Goal: Transaction & Acquisition: Purchase product/service

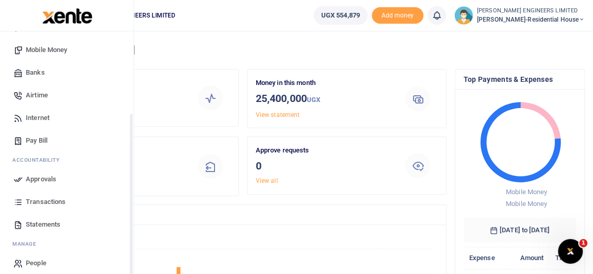
scroll to position [115, 0]
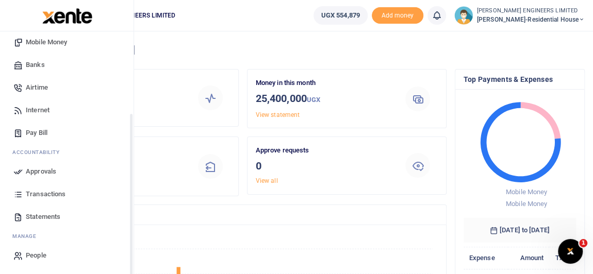
click at [56, 195] on span "Transactions" at bounding box center [46, 194] width 40 height 10
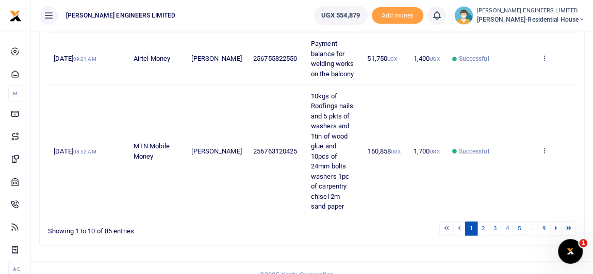
scroll to position [607, 0]
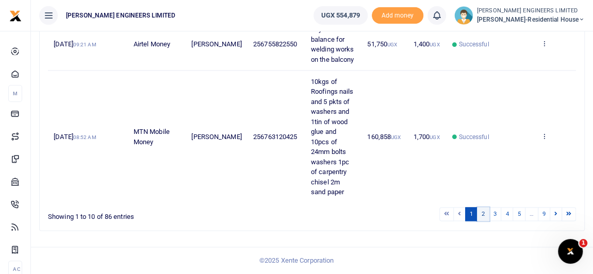
click at [485, 213] on link "2" at bounding box center [483, 214] width 12 height 14
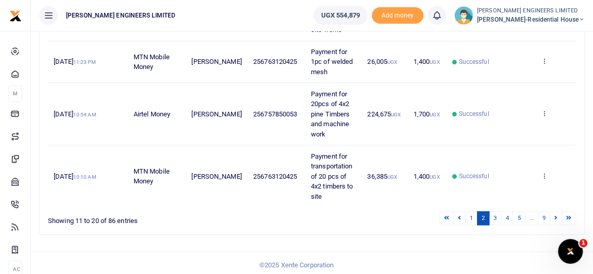
scroll to position [467, 0]
click at [495, 214] on link "3" at bounding box center [494, 218] width 12 height 14
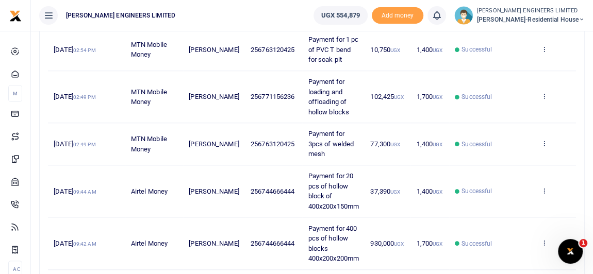
scroll to position [487, 0]
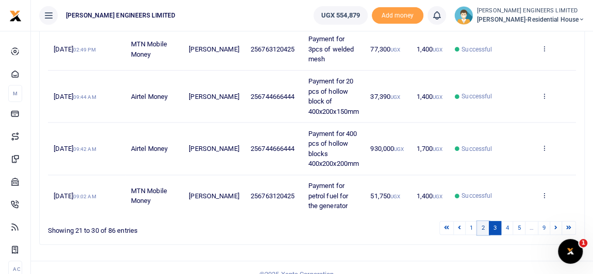
click at [484, 221] on link "2" at bounding box center [483, 228] width 12 height 14
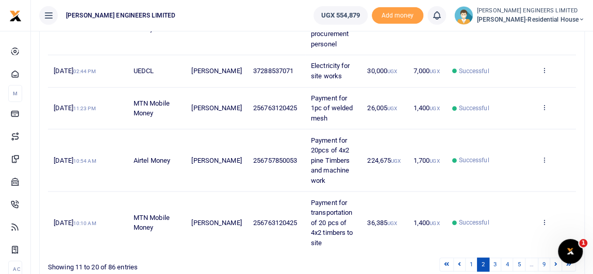
scroll to position [467, 0]
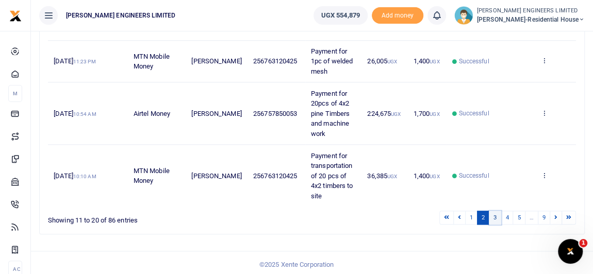
click at [498, 215] on link "3" at bounding box center [494, 218] width 12 height 14
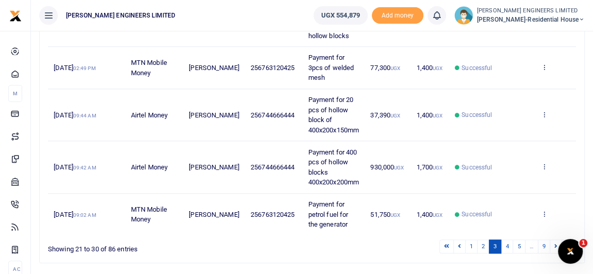
scroll to position [487, 0]
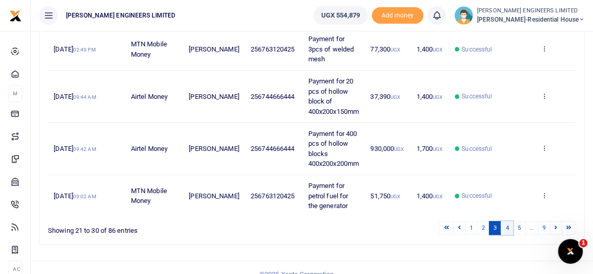
click at [507, 221] on link "4" at bounding box center [506, 228] width 12 height 14
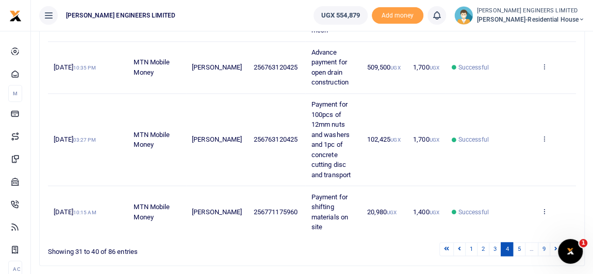
scroll to position [718, 0]
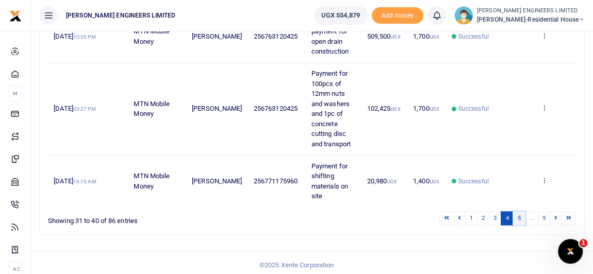
click at [522, 216] on link "5" at bounding box center [518, 218] width 12 height 14
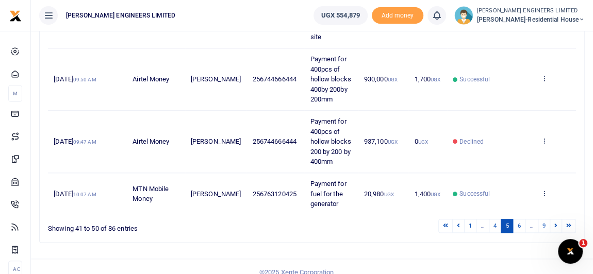
scroll to position [517, 0]
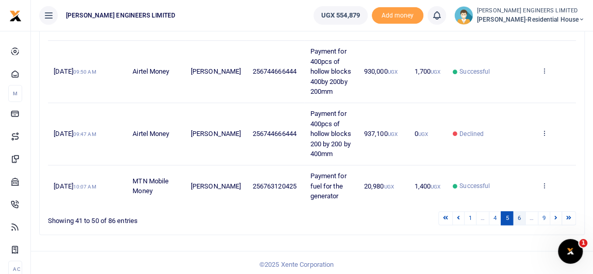
click at [521, 215] on link "6" at bounding box center [518, 218] width 12 height 14
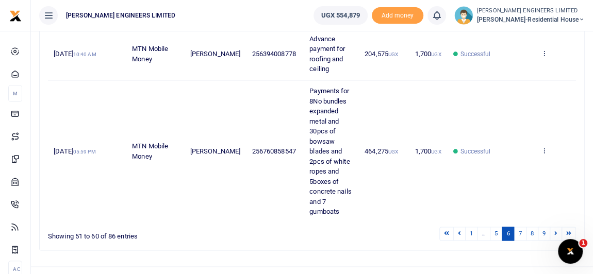
scroll to position [658, 0]
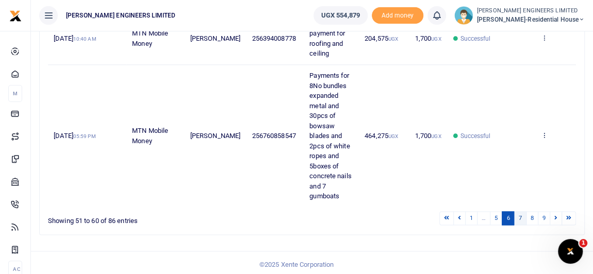
click at [520, 216] on link "7" at bounding box center [519, 218] width 12 height 14
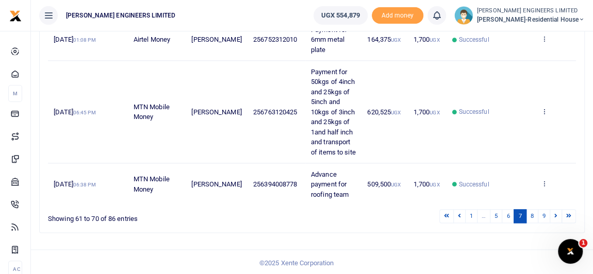
scroll to position [598, 0]
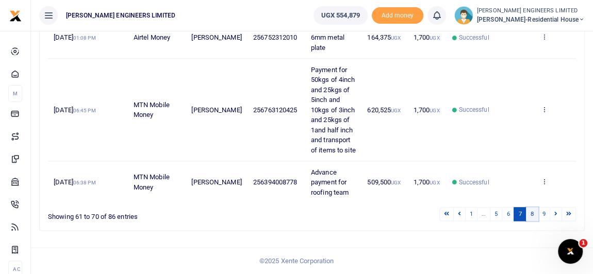
click at [536, 215] on link "8" at bounding box center [532, 214] width 12 height 14
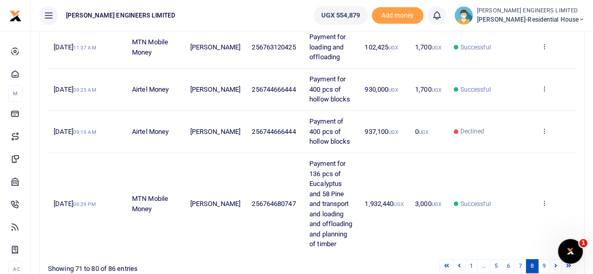
scroll to position [558, 0]
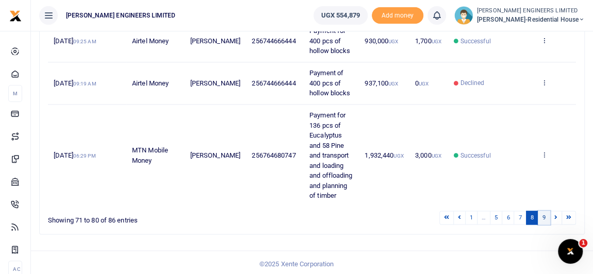
click at [544, 216] on link "9" at bounding box center [543, 218] width 12 height 14
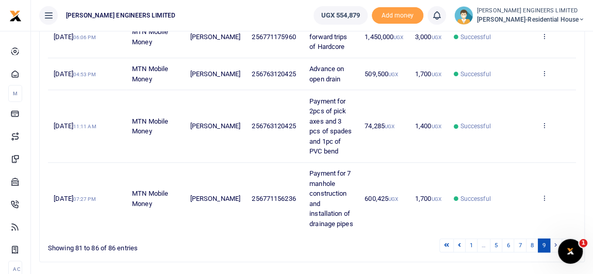
scroll to position [309, 0]
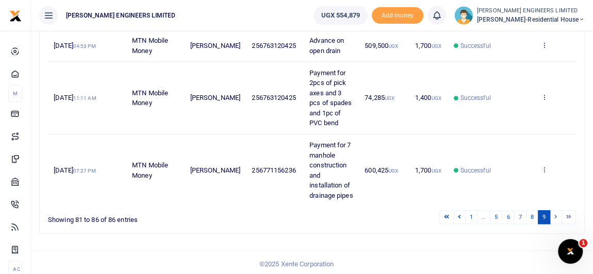
click at [556, 214] on li at bounding box center [556, 217] width 12 height 14
click at [555, 214] on li at bounding box center [556, 217] width 12 height 14
click at [567, 216] on li at bounding box center [569, 217] width 14 height 14
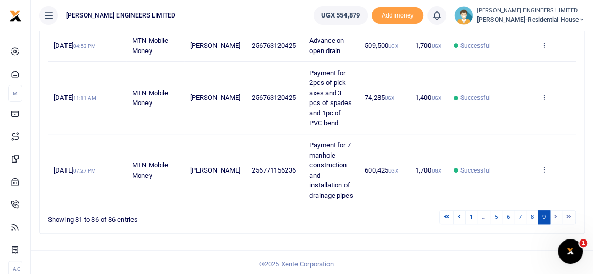
click at [570, 215] on li at bounding box center [569, 217] width 14 height 14
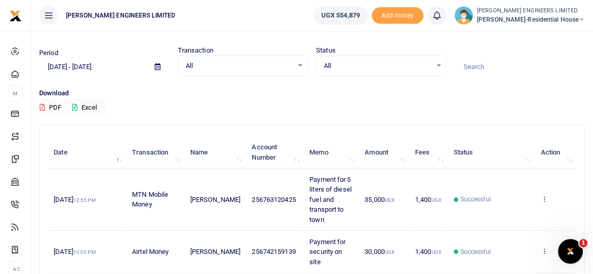
scroll to position [0, 0]
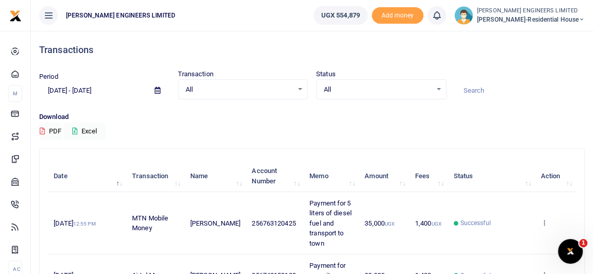
click at [580, 19] on icon at bounding box center [581, 19] width 6 height 7
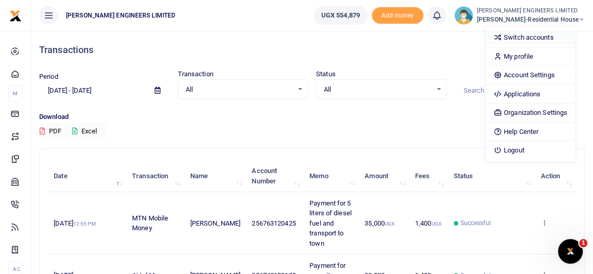
click at [546, 39] on link "Switch accounts" at bounding box center [530, 37] width 90 height 14
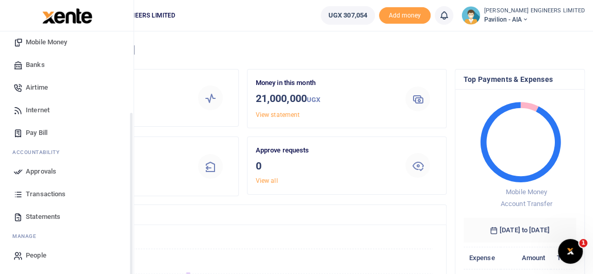
scroll to position [100, 0]
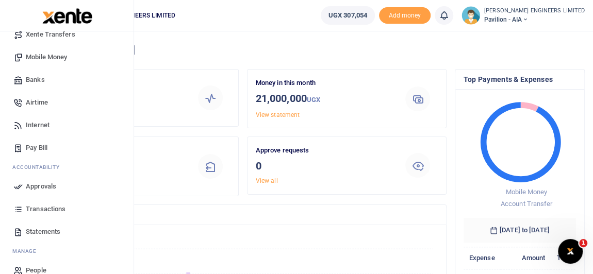
click at [48, 209] on span "Transactions" at bounding box center [46, 209] width 40 height 10
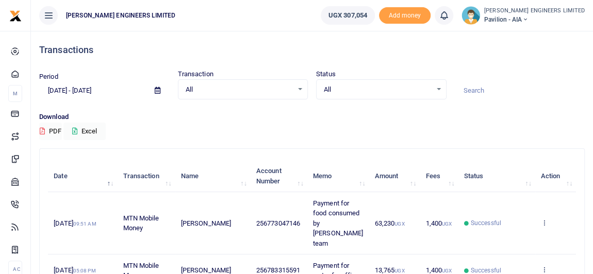
click at [438, 89] on div "All Select an option..." at bounding box center [380, 89] width 129 height 11
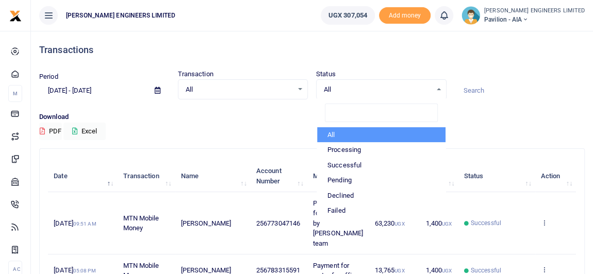
click at [300, 89] on div "All Select an option..." at bounding box center [242, 89] width 129 height 11
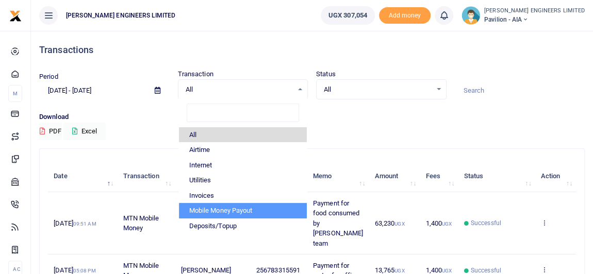
click at [234, 209] on li "Mobile Money Payout" at bounding box center [243, 210] width 128 height 15
select select "PAYOUT"
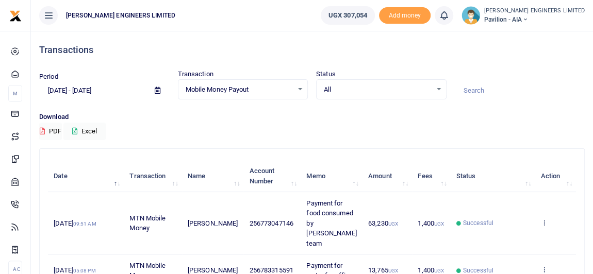
click at [299, 89] on div "Mobile Money Payout Select an option..." at bounding box center [242, 89] width 129 height 11
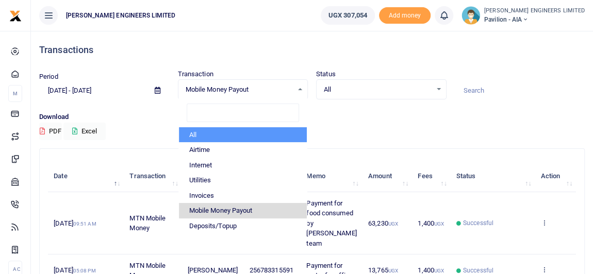
click at [200, 134] on li "All" at bounding box center [243, 134] width 128 height 15
select select
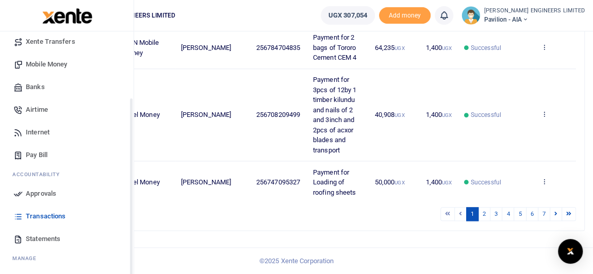
scroll to position [115, 0]
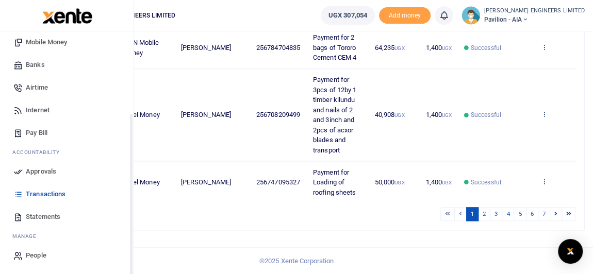
click at [39, 216] on span "Statements" at bounding box center [43, 217] width 35 height 10
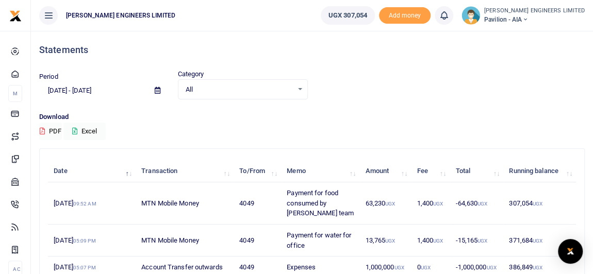
click at [300, 89] on div "All Select an option..." at bounding box center [242, 89] width 129 height 11
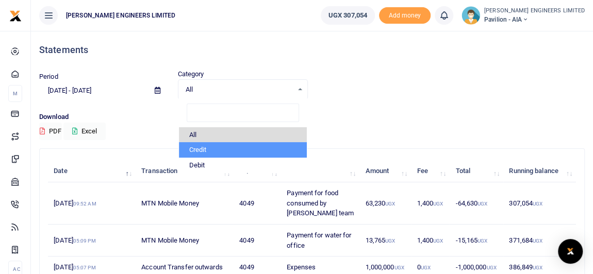
click at [210, 151] on li "Credit" at bounding box center [243, 149] width 128 height 15
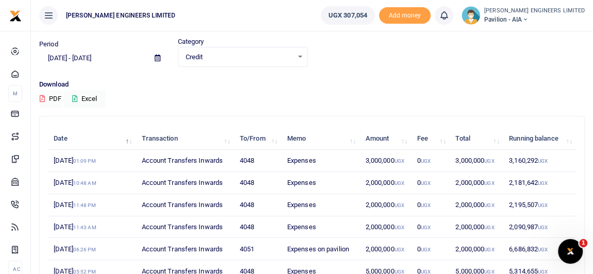
scroll to position [46, 0]
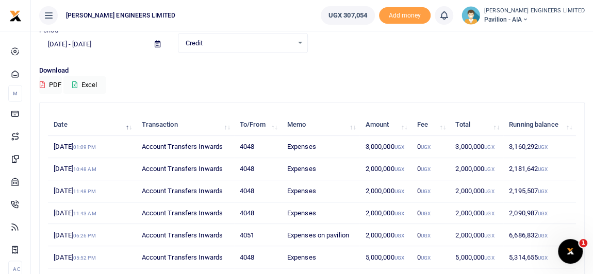
click at [299, 41] on div "Credit Select an option..." at bounding box center [242, 43] width 129 height 11
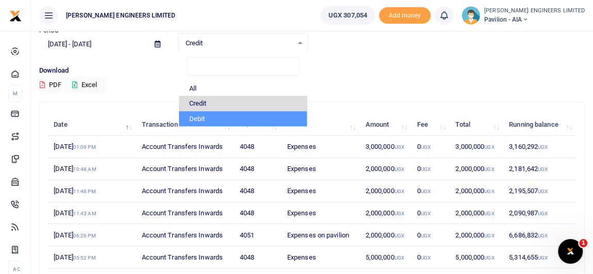
click at [207, 116] on li "Debit" at bounding box center [243, 118] width 128 height 15
select select "debit"
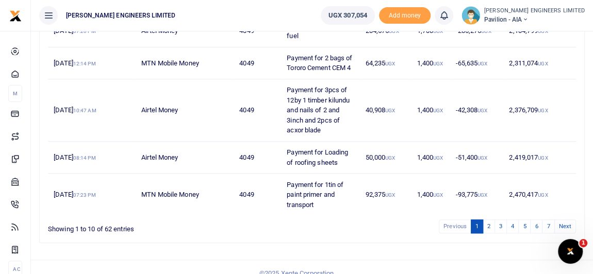
scroll to position [367, 0]
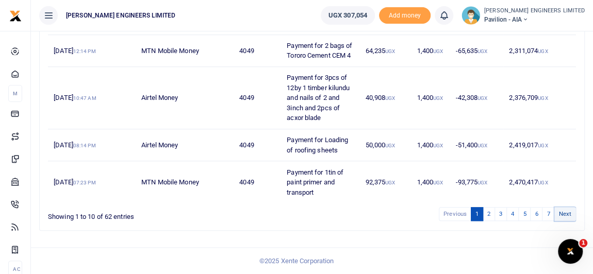
click at [564, 213] on link "Next" at bounding box center [565, 214] width 22 height 14
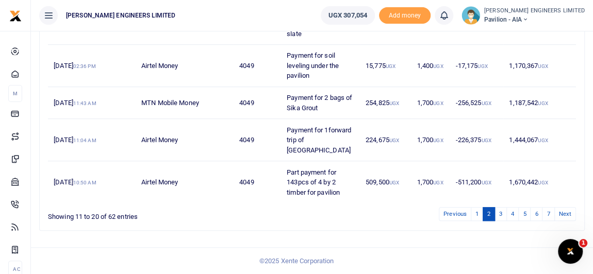
scroll to position [336, 0]
click at [564, 213] on link "Next" at bounding box center [565, 214] width 22 height 14
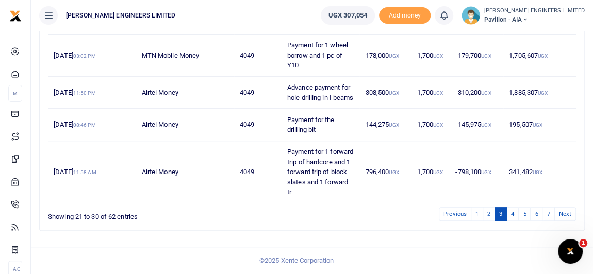
scroll to position [407, 0]
click at [564, 213] on link "Next" at bounding box center [565, 214] width 22 height 14
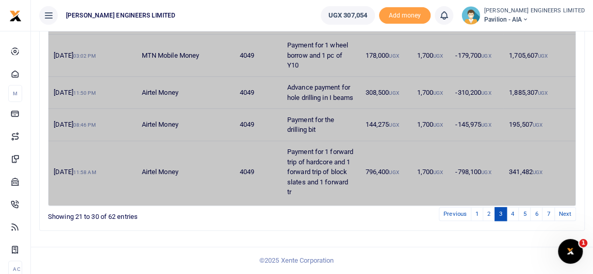
scroll to position [387, 0]
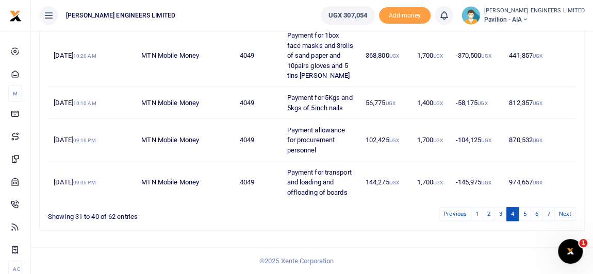
click at [564, 213] on link "Next" at bounding box center [565, 214] width 22 height 14
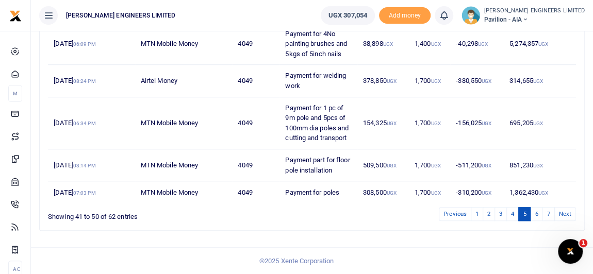
scroll to position [327, 0]
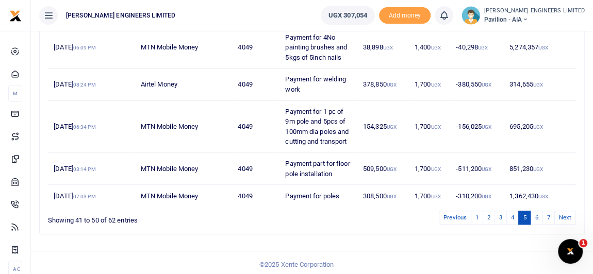
click at [564, 213] on link "Next" at bounding box center [565, 218] width 22 height 14
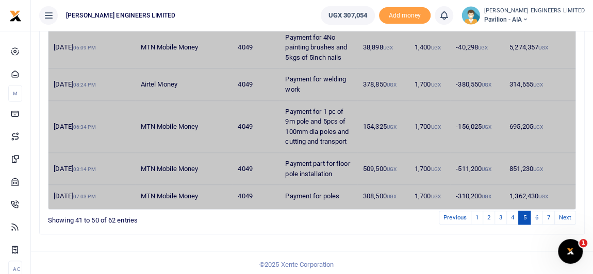
scroll to position [316, 0]
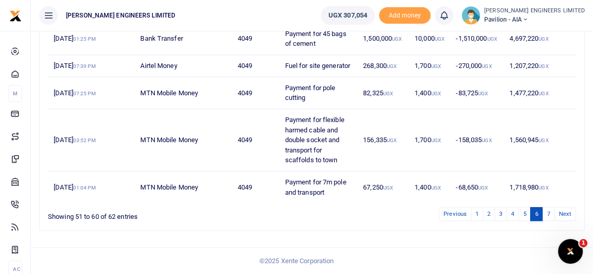
click at [564, 213] on link "Next" at bounding box center [565, 214] width 22 height 14
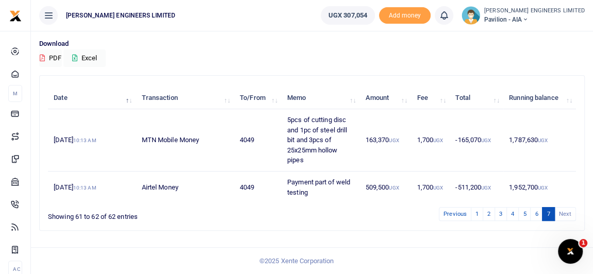
scroll to position [71, 0]
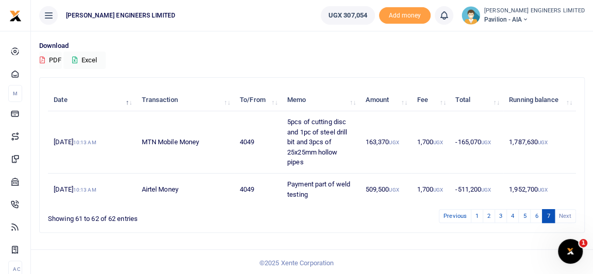
click at [564, 213] on li "Next" at bounding box center [564, 216] width 21 height 14
click at [563, 215] on li "Next" at bounding box center [564, 216] width 21 height 14
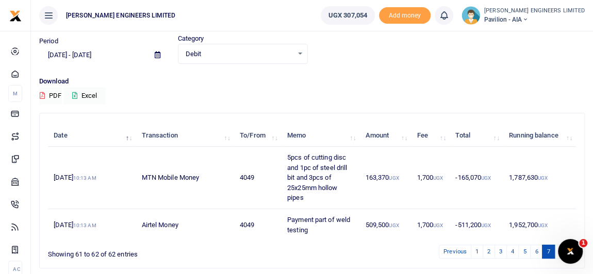
scroll to position [24, 0]
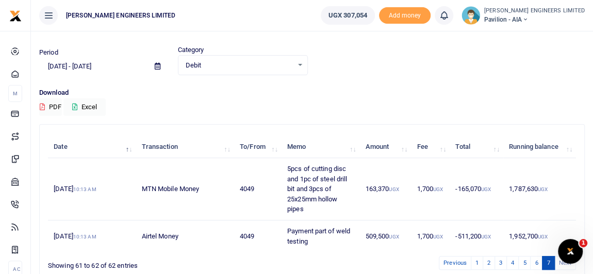
click at [528, 19] on icon at bounding box center [524, 19] width 6 height 7
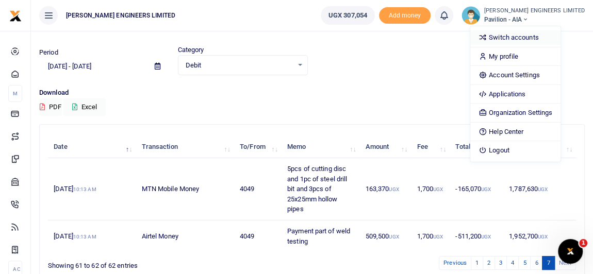
click at [532, 41] on link "Switch accounts" at bounding box center [515, 37] width 90 height 14
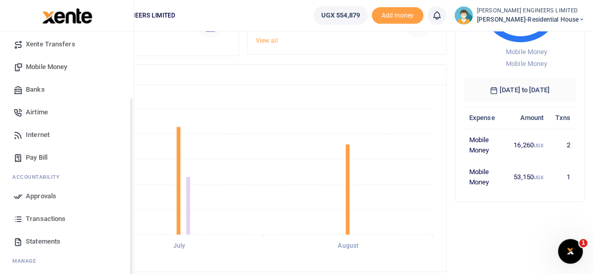
scroll to position [93, 0]
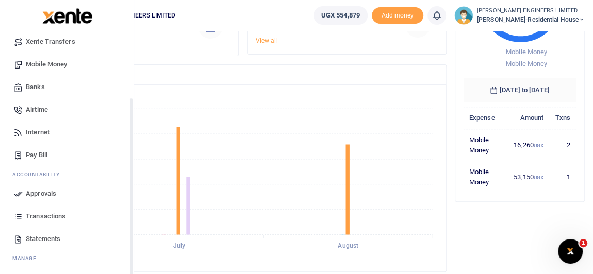
click at [44, 216] on span "Transactions" at bounding box center [46, 216] width 40 height 10
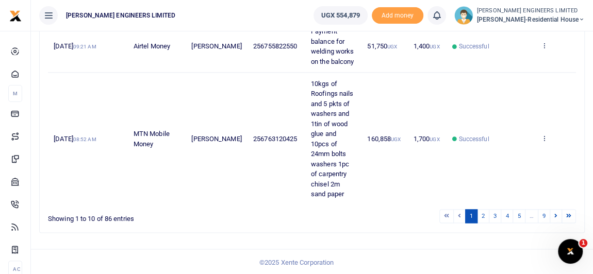
scroll to position [607, 0]
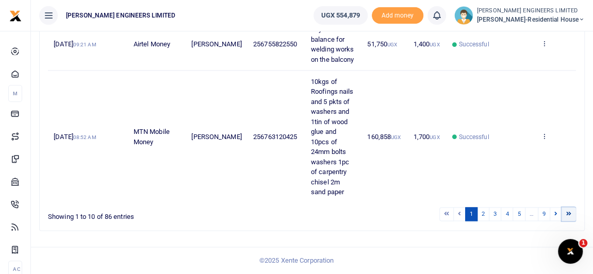
click at [568, 212] on icon at bounding box center [568, 214] width 5 height 6
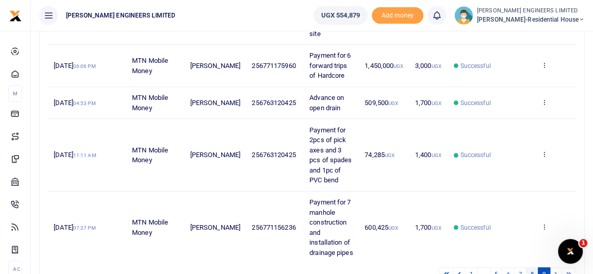
scroll to position [309, 0]
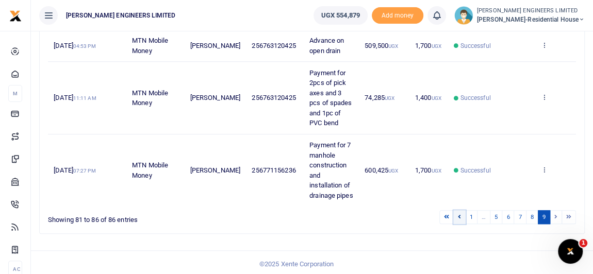
click at [464, 215] on link at bounding box center [459, 217] width 12 height 14
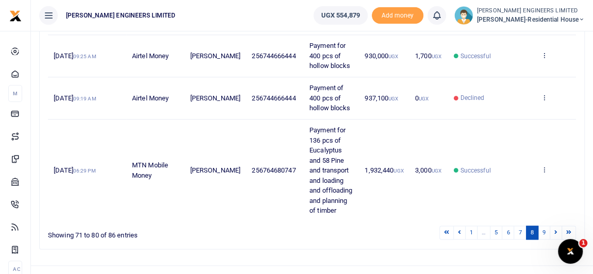
scroll to position [558, 0]
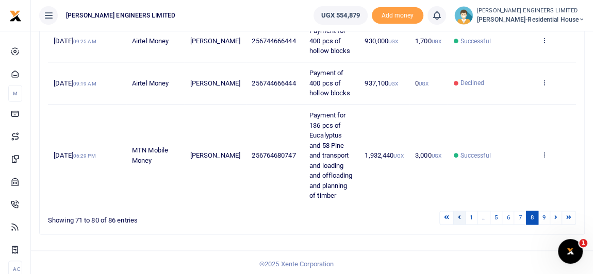
click at [461, 214] on icon at bounding box center [459, 217] width 3 height 6
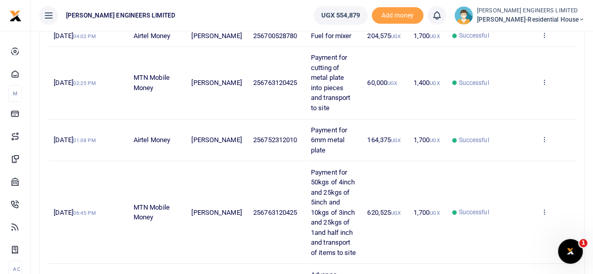
scroll to position [598, 0]
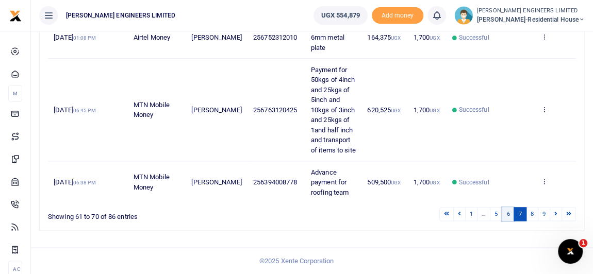
click at [511, 213] on link "6" at bounding box center [507, 214] width 12 height 14
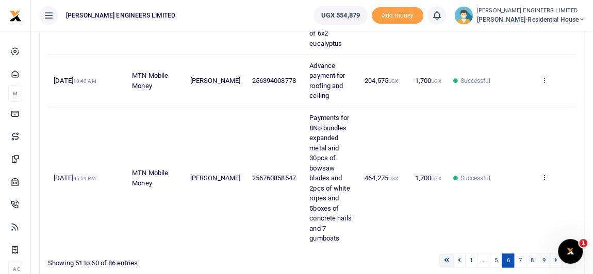
scroll to position [658, 0]
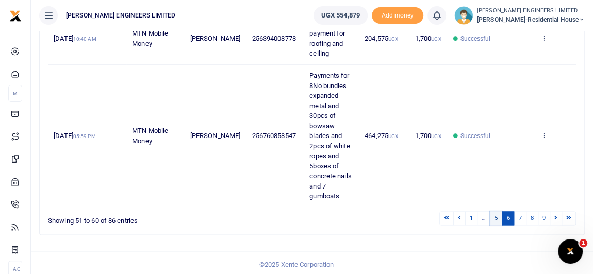
click at [498, 216] on link "5" at bounding box center [495, 218] width 12 height 14
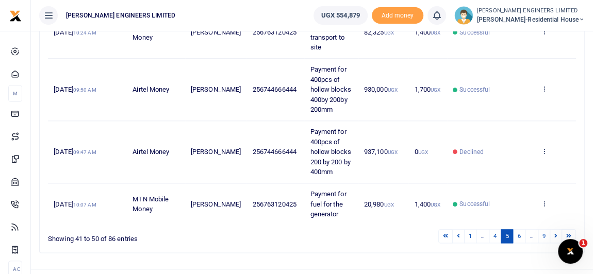
scroll to position [517, 0]
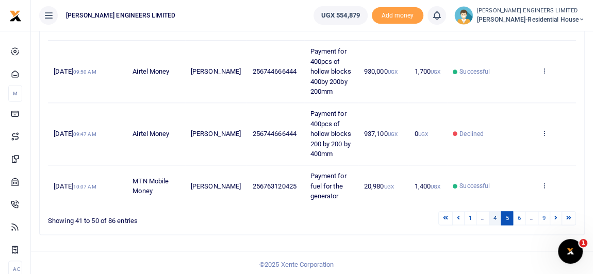
click at [499, 216] on link "4" at bounding box center [494, 218] width 12 height 14
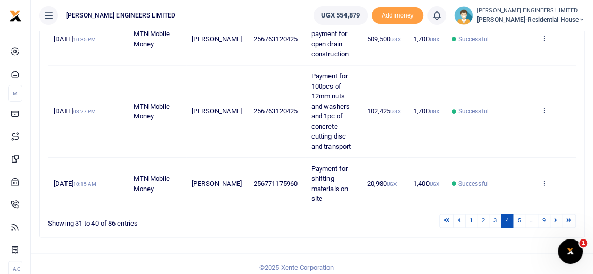
scroll to position [718, 0]
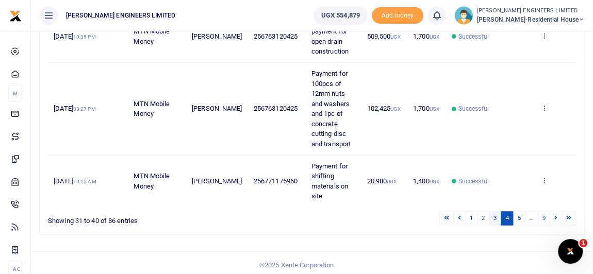
click at [498, 214] on link "3" at bounding box center [494, 218] width 12 height 14
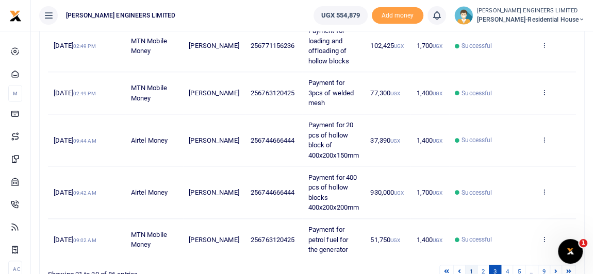
scroll to position [487, 0]
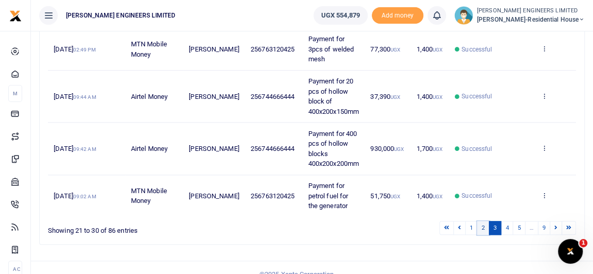
click at [486, 221] on link "2" at bounding box center [483, 228] width 12 height 14
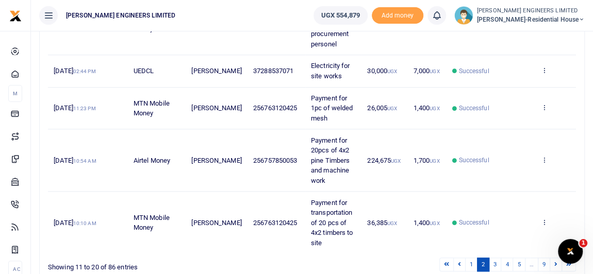
scroll to position [467, 0]
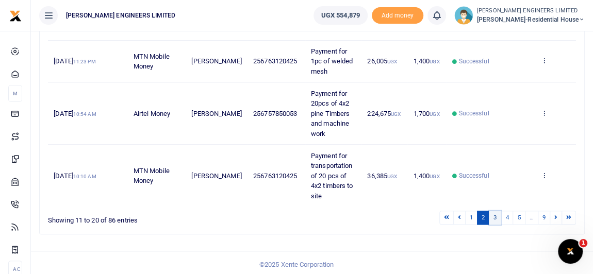
click at [498, 214] on link "3" at bounding box center [494, 218] width 12 height 14
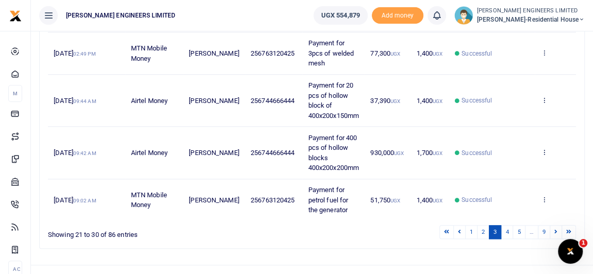
scroll to position [487, 0]
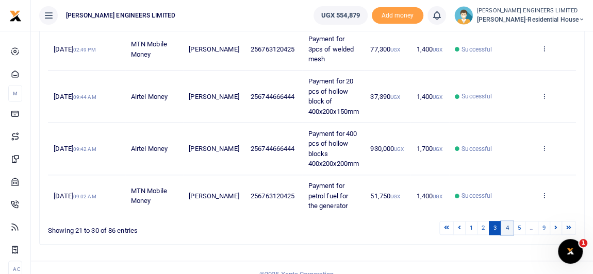
click at [508, 221] on link "4" at bounding box center [506, 228] width 12 height 14
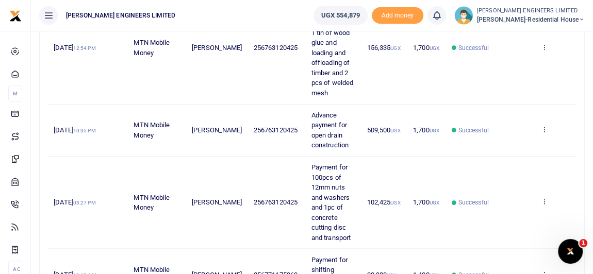
scroll to position [718, 0]
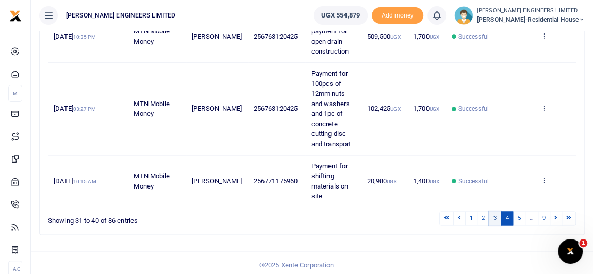
click at [494, 216] on link "3" at bounding box center [494, 218] width 12 height 14
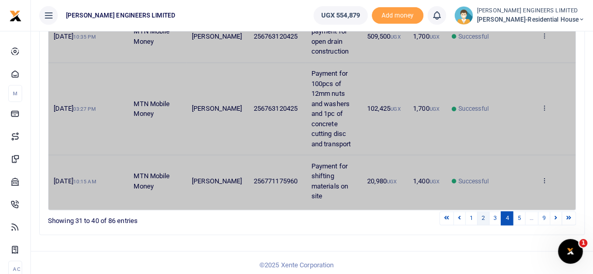
scroll to position [487, 0]
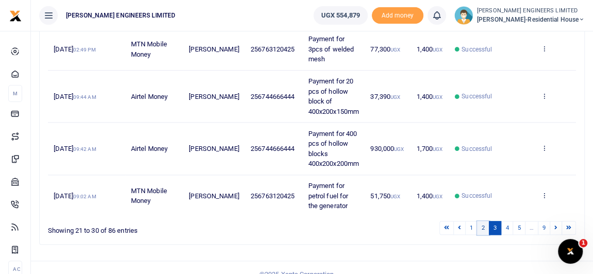
click at [486, 221] on link "2" at bounding box center [483, 228] width 12 height 14
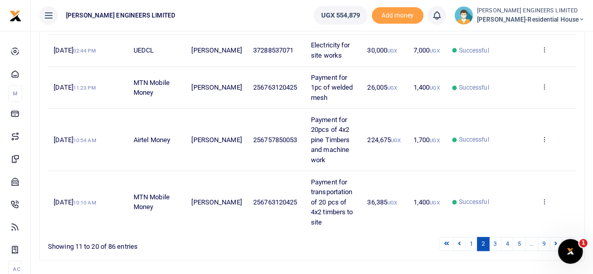
scroll to position [467, 0]
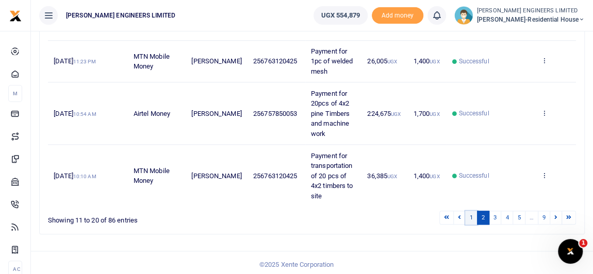
click at [476, 215] on link "1" at bounding box center [471, 218] width 12 height 14
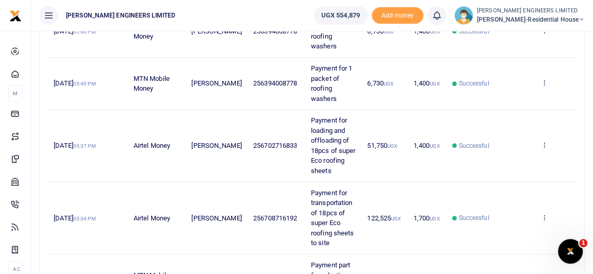
scroll to position [234, 0]
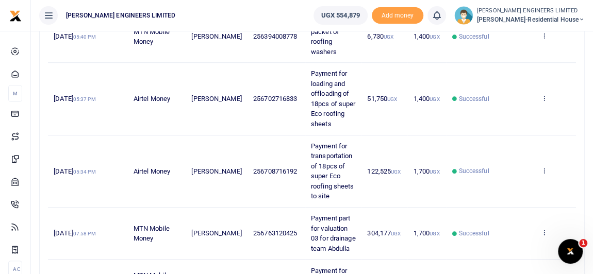
click at [581, 19] on icon at bounding box center [581, 19] width 6 height 7
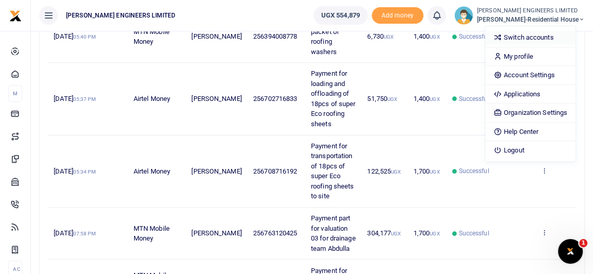
click at [542, 35] on link "Switch accounts" at bounding box center [530, 37] width 90 height 14
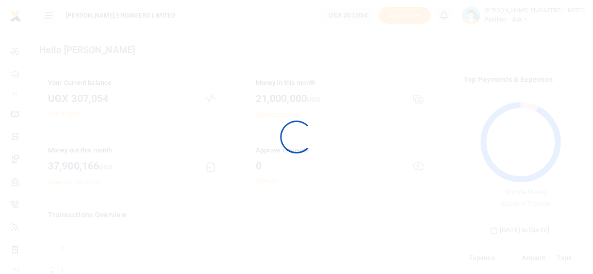
scroll to position [145, 106]
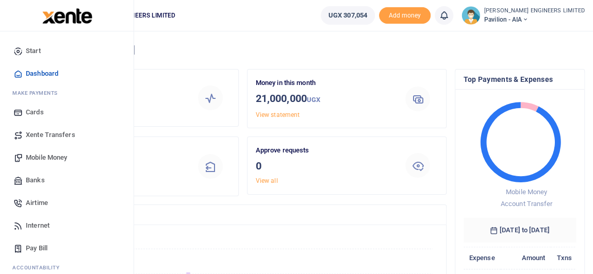
click at [50, 158] on span "Mobile Money" at bounding box center [46, 158] width 41 height 10
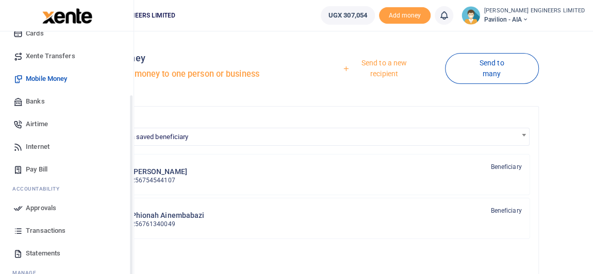
scroll to position [93, 0]
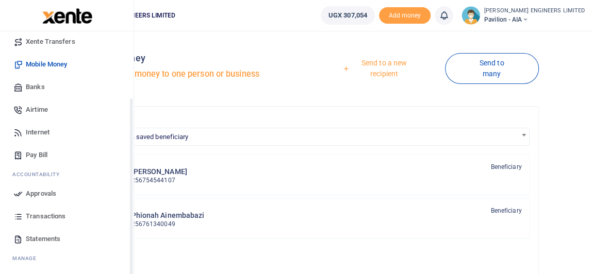
click at [49, 216] on span "Transactions" at bounding box center [46, 216] width 40 height 10
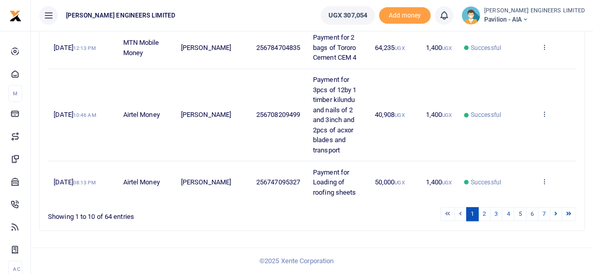
scroll to position [638, 0]
click at [486, 215] on link "2" at bounding box center [484, 214] width 12 height 14
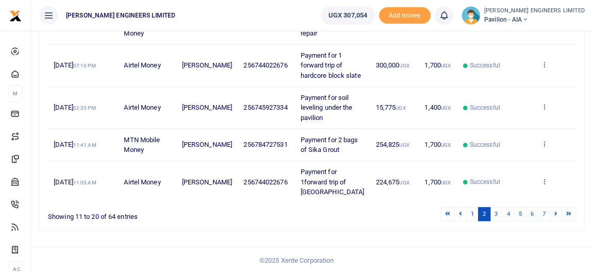
scroll to position [548, 0]
click at [498, 216] on link "3" at bounding box center [495, 214] width 12 height 14
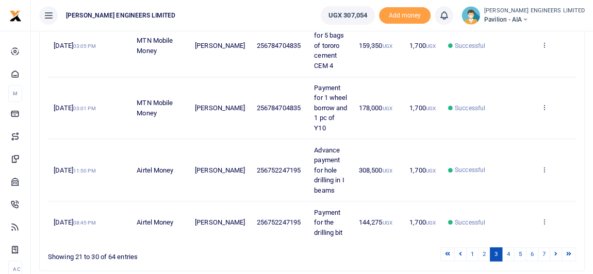
scroll to position [618, 0]
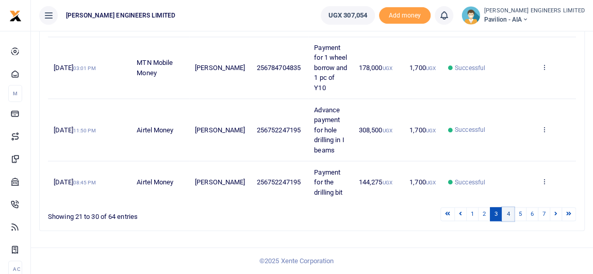
click at [510, 215] on link "4" at bounding box center [507, 214] width 12 height 14
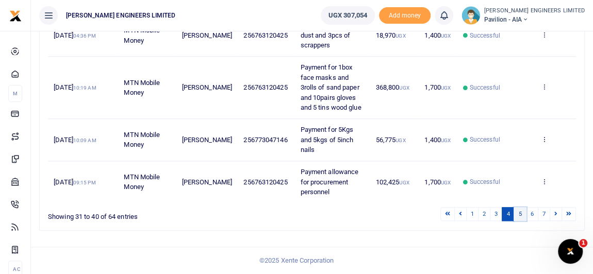
click at [523, 216] on link "5" at bounding box center [519, 214] width 12 height 14
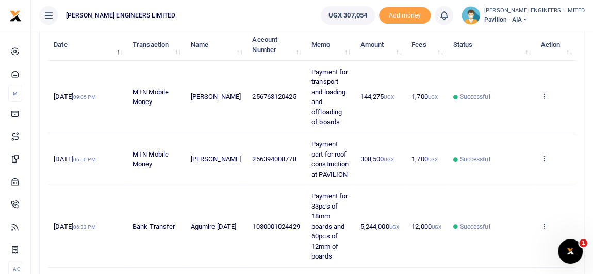
scroll to position [146, 0]
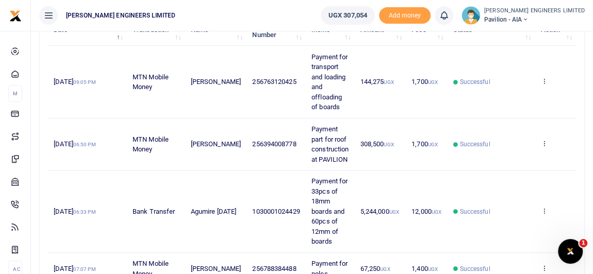
click at [391, 119] on td "308,500 UGX" at bounding box center [379, 145] width 51 height 52
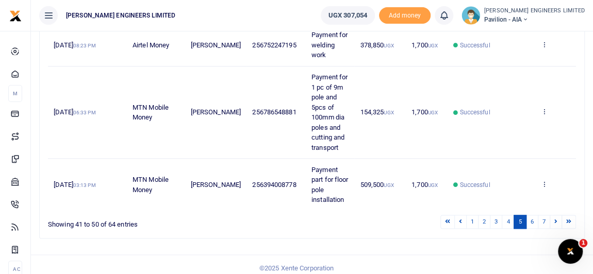
scroll to position [568, 0]
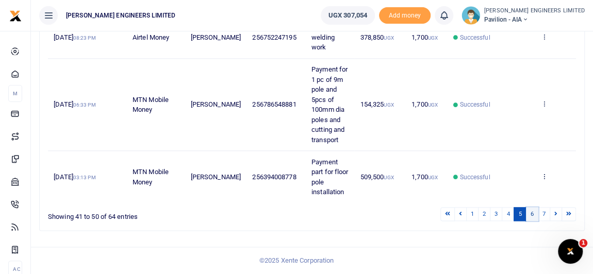
click at [535, 214] on link "6" at bounding box center [532, 214] width 12 height 14
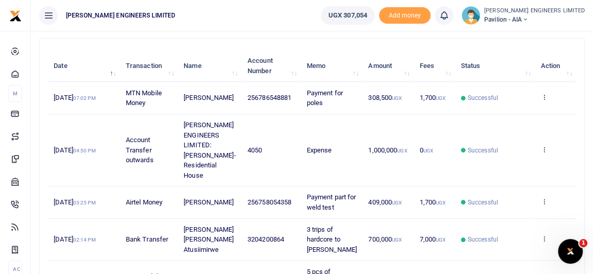
scroll to position [109, 0]
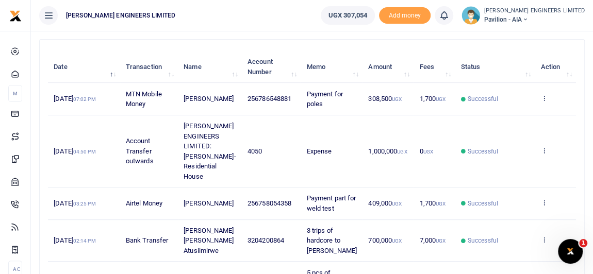
click at [528, 18] on icon at bounding box center [524, 19] width 6 height 7
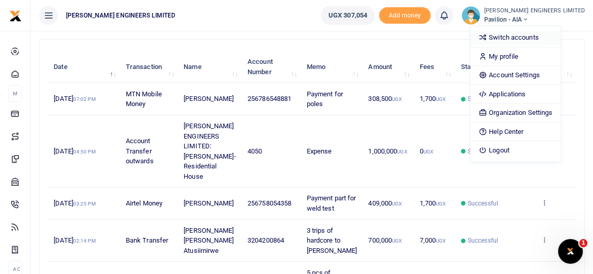
click at [541, 42] on link "Switch accounts" at bounding box center [515, 37] width 90 height 14
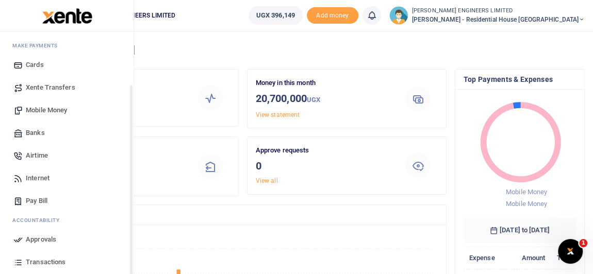
scroll to position [93, 0]
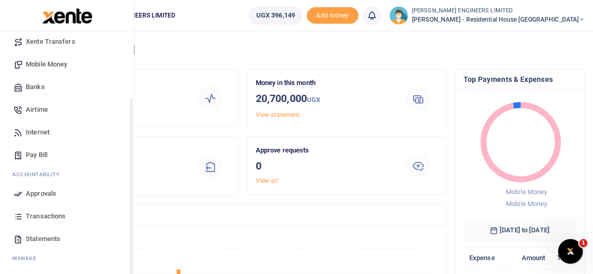
click at [40, 214] on span "Transactions" at bounding box center [46, 216] width 40 height 10
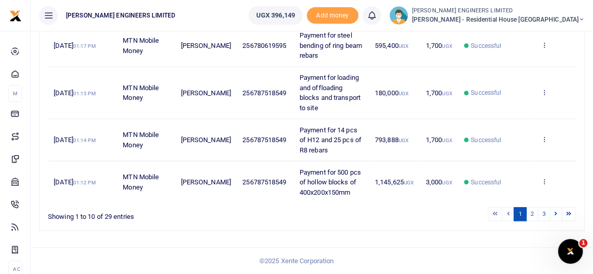
scroll to position [537, 0]
click at [533, 213] on link "2" at bounding box center [532, 214] width 12 height 14
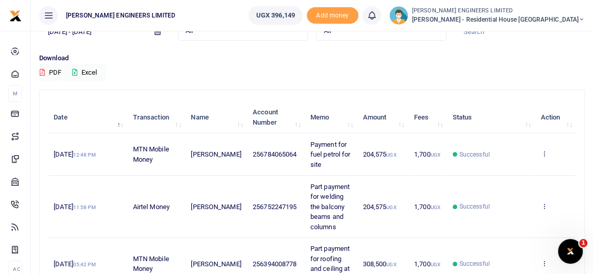
scroll to position [0, 0]
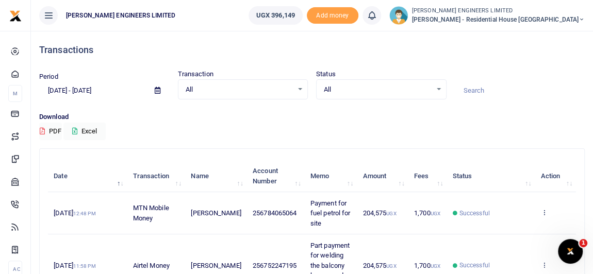
click at [582, 19] on icon at bounding box center [581, 19] width 6 height 7
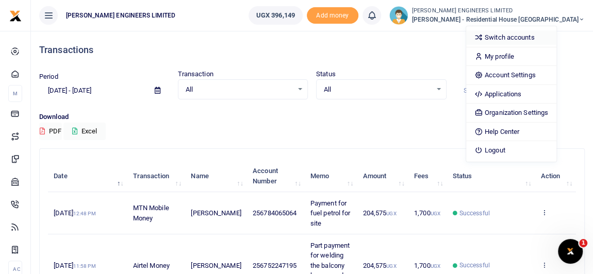
click at [529, 40] on link "Switch accounts" at bounding box center [511, 37] width 90 height 14
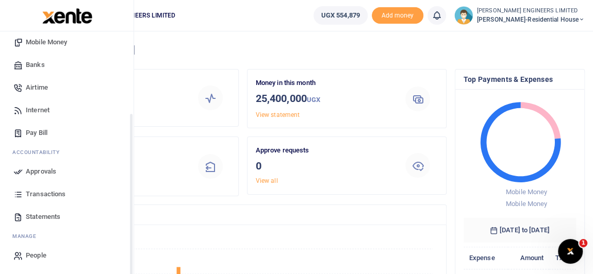
scroll to position [22, 0]
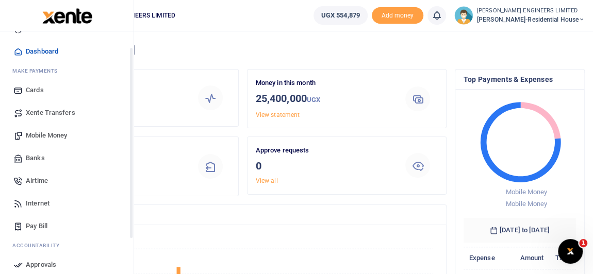
click at [50, 137] on span "Mobile Money" at bounding box center [46, 135] width 41 height 10
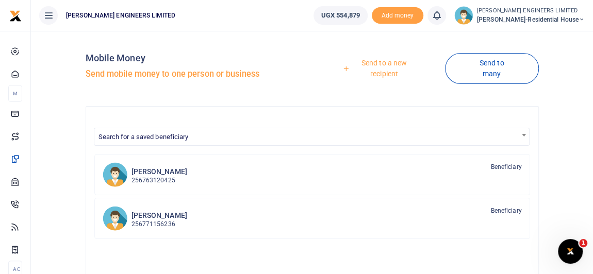
click at [395, 64] on link "Send to a new recipient" at bounding box center [380, 68] width 129 height 29
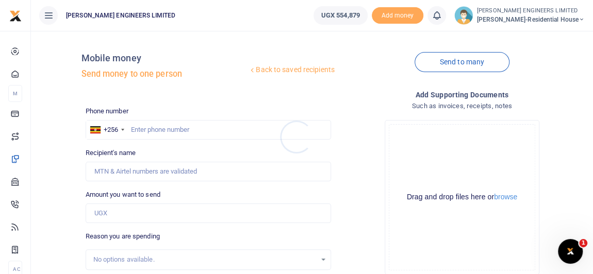
click at [142, 132] on div at bounding box center [296, 137] width 593 height 274
click at [155, 136] on input "text" at bounding box center [208, 130] width 245 height 20
type input "394008778"
type input "[PERSON_NAME]"
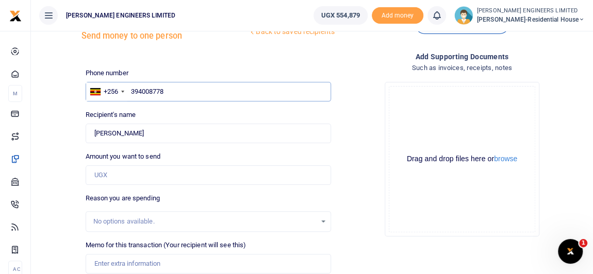
scroll to position [46, 0]
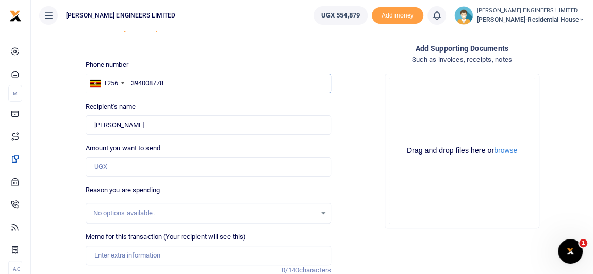
type input "394008778"
click at [113, 168] on input "Amount you want to send" at bounding box center [208, 167] width 245 height 20
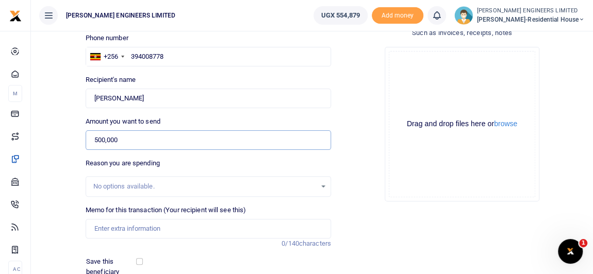
scroll to position [93, 0]
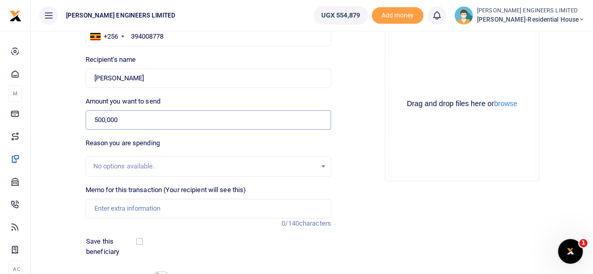
type input "500,000"
click at [110, 206] on input "Memo for this transaction (Your recipient will see this)" at bounding box center [208, 209] width 245 height 20
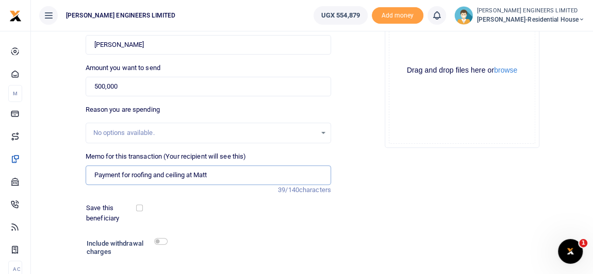
scroll to position [140, 0]
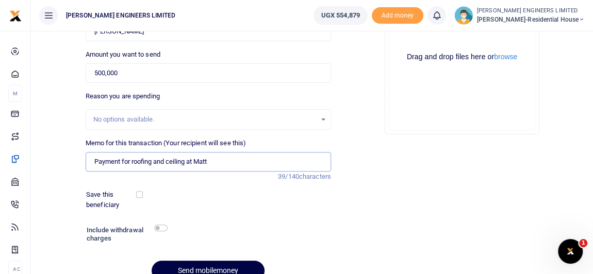
type input "Payment for roofing and ceiling at Matt"
click at [166, 226] on input "checkbox" at bounding box center [160, 228] width 13 height 7
checkbox input "true"
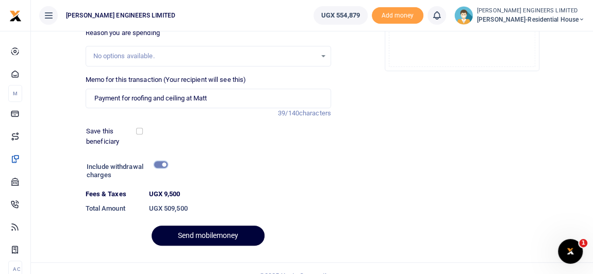
scroll to position [217, 0]
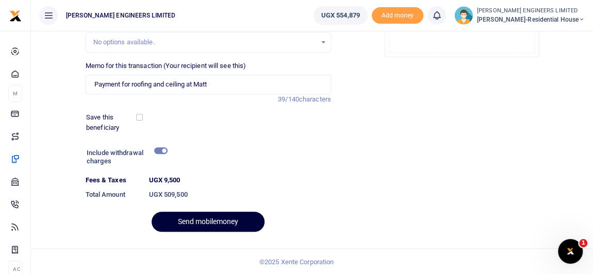
click at [231, 220] on button "Send mobilemoney" at bounding box center [207, 222] width 113 height 20
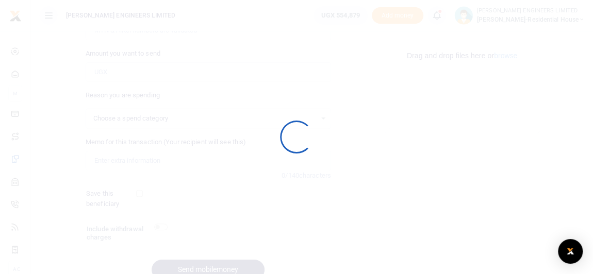
select select
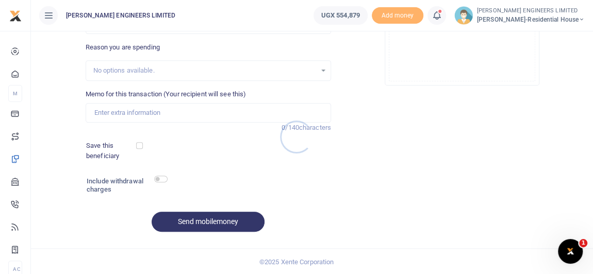
click at [439, 19] on div at bounding box center [296, 137] width 593 height 274
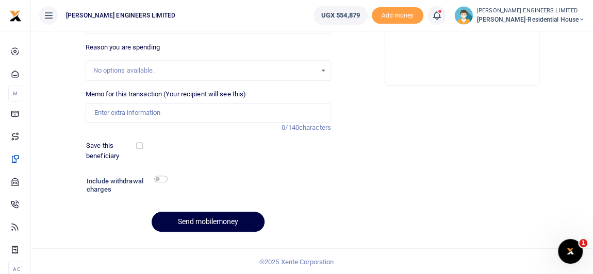
click at [442, 19] on icon at bounding box center [436, 15] width 10 height 11
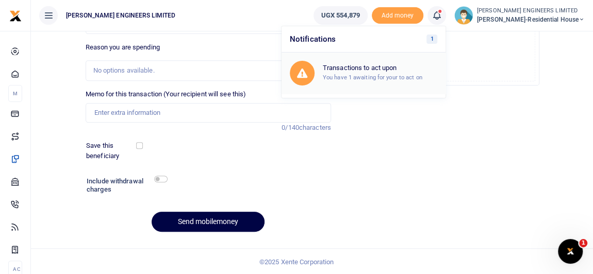
click at [361, 72] on div "Transactions to act upon You have 1 awaiting for your to act on" at bounding box center [380, 73] width 114 height 18
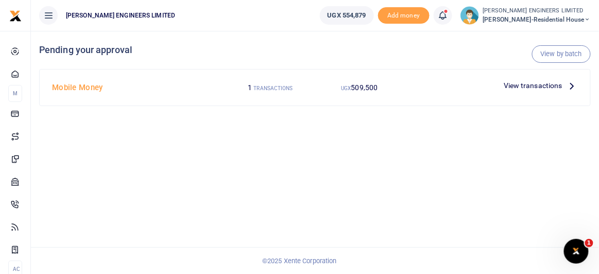
click at [286, 87] on small "TRANSACTIONS" at bounding box center [273, 89] width 39 height 6
click at [512, 83] on span "View transactions" at bounding box center [533, 85] width 59 height 11
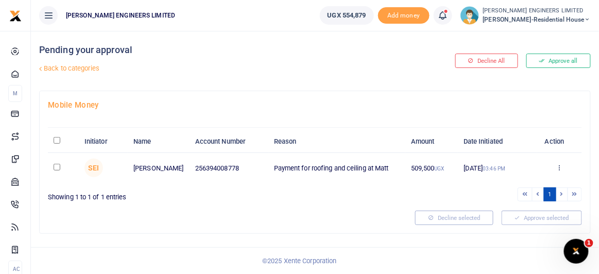
click at [58, 166] on div at bounding box center [299, 137] width 599 height 274
click at [58, 166] on input "checkbox" at bounding box center [57, 167] width 7 height 7
checkbox input "true"
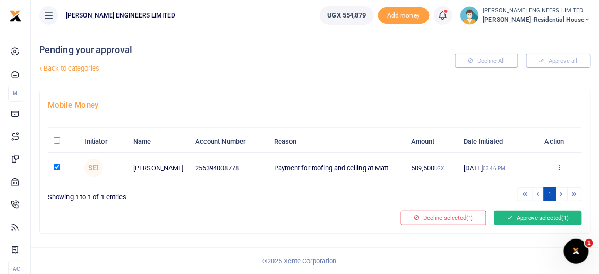
click at [532, 216] on button "Approve selected (1)" at bounding box center [539, 218] width 88 height 14
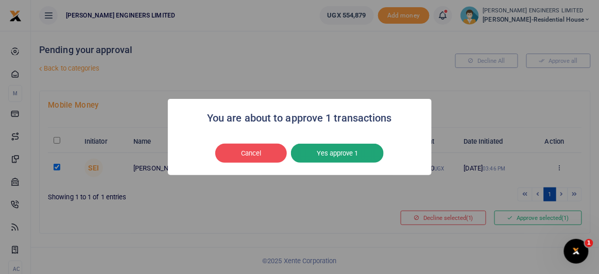
click at [351, 156] on button "Yes approve 1" at bounding box center [337, 154] width 93 height 20
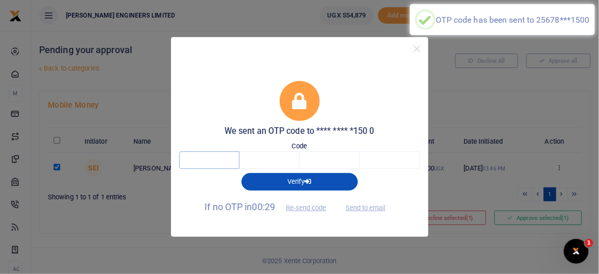
click at [218, 160] on input "text" at bounding box center [209, 160] width 60 height 18
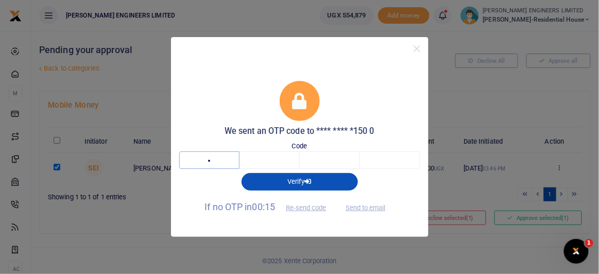
type input "5"
type input "6"
type input "4"
type input "6"
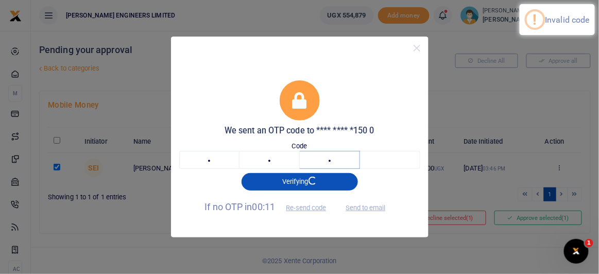
type input "7"
type input "5"
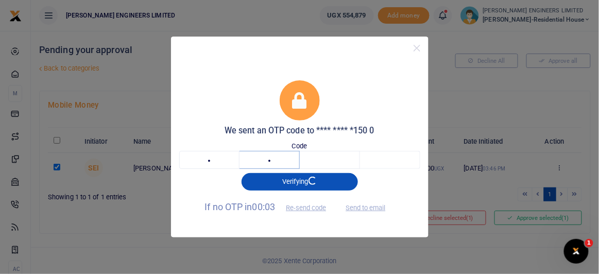
type input "6"
type input "4"
type input "7"
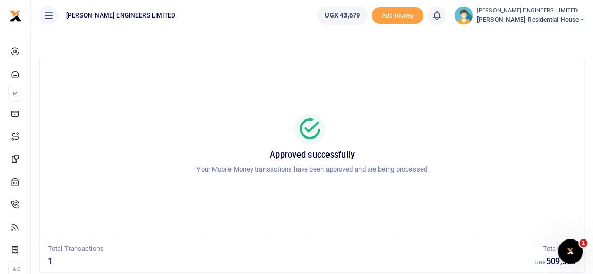
click at [581, 19] on icon at bounding box center [581, 19] width 6 height 7
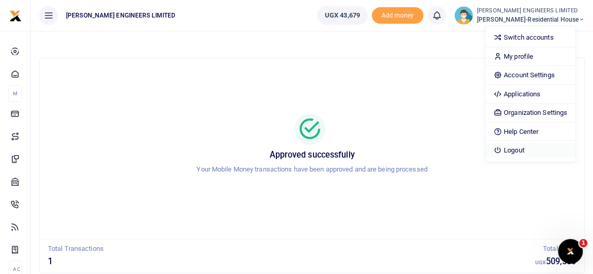
click at [532, 149] on link "Logout" at bounding box center [530, 150] width 90 height 14
